Goal: Task Accomplishment & Management: Use online tool/utility

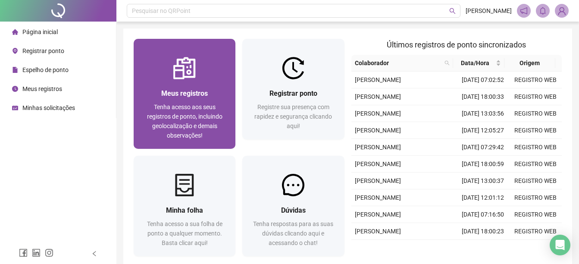
click at [179, 89] on span "Meus registros" at bounding box center [184, 93] width 47 height 8
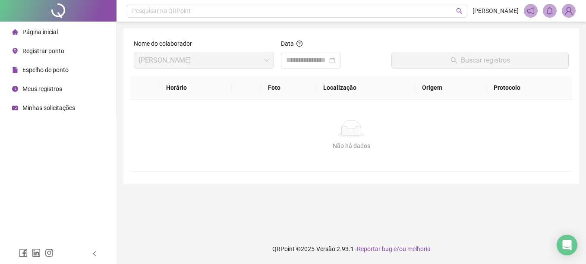
click at [39, 34] on span "Página inicial" at bounding box center [39, 31] width 35 height 7
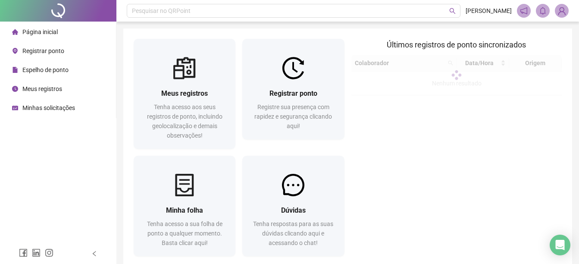
click at [40, 47] on span "Registrar ponto" at bounding box center [43, 50] width 42 height 7
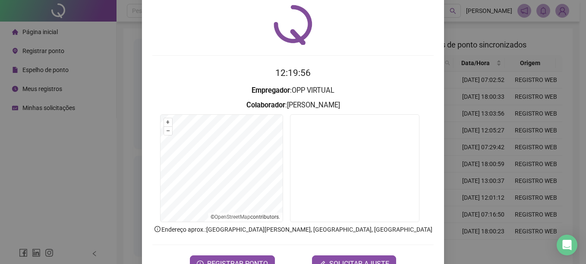
scroll to position [54, 0]
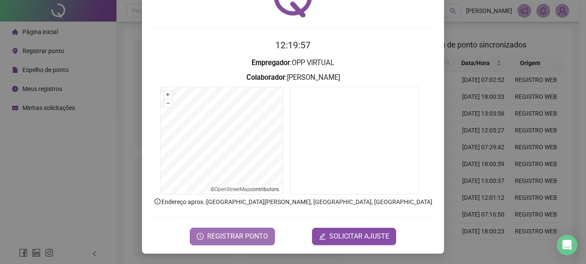
click at [225, 236] on span "REGISTRAR PONTO" at bounding box center [237, 236] width 61 height 10
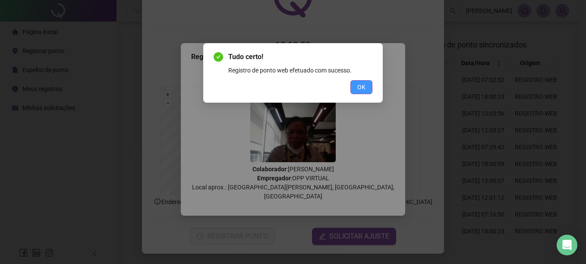
click at [361, 86] on span "OK" at bounding box center [361, 86] width 8 height 9
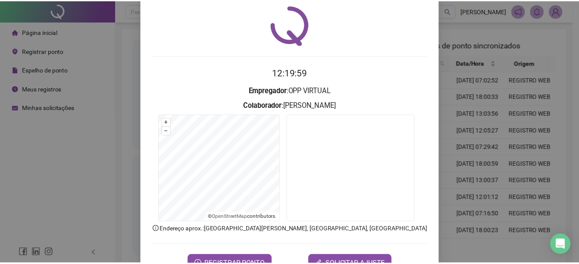
scroll to position [0, 0]
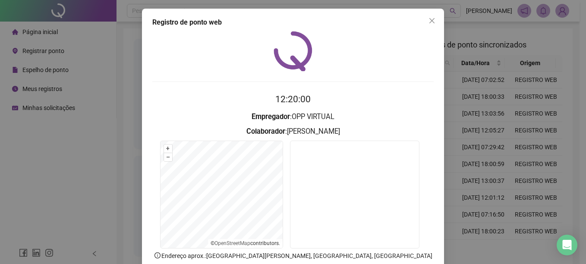
drag, startPoint x: 430, startPoint y: 17, endPoint x: 230, endPoint y: 18, distance: 200.2
click at [430, 16] on button "Close" at bounding box center [432, 21] width 14 height 14
